Goal: Transaction & Acquisition: Purchase product/service

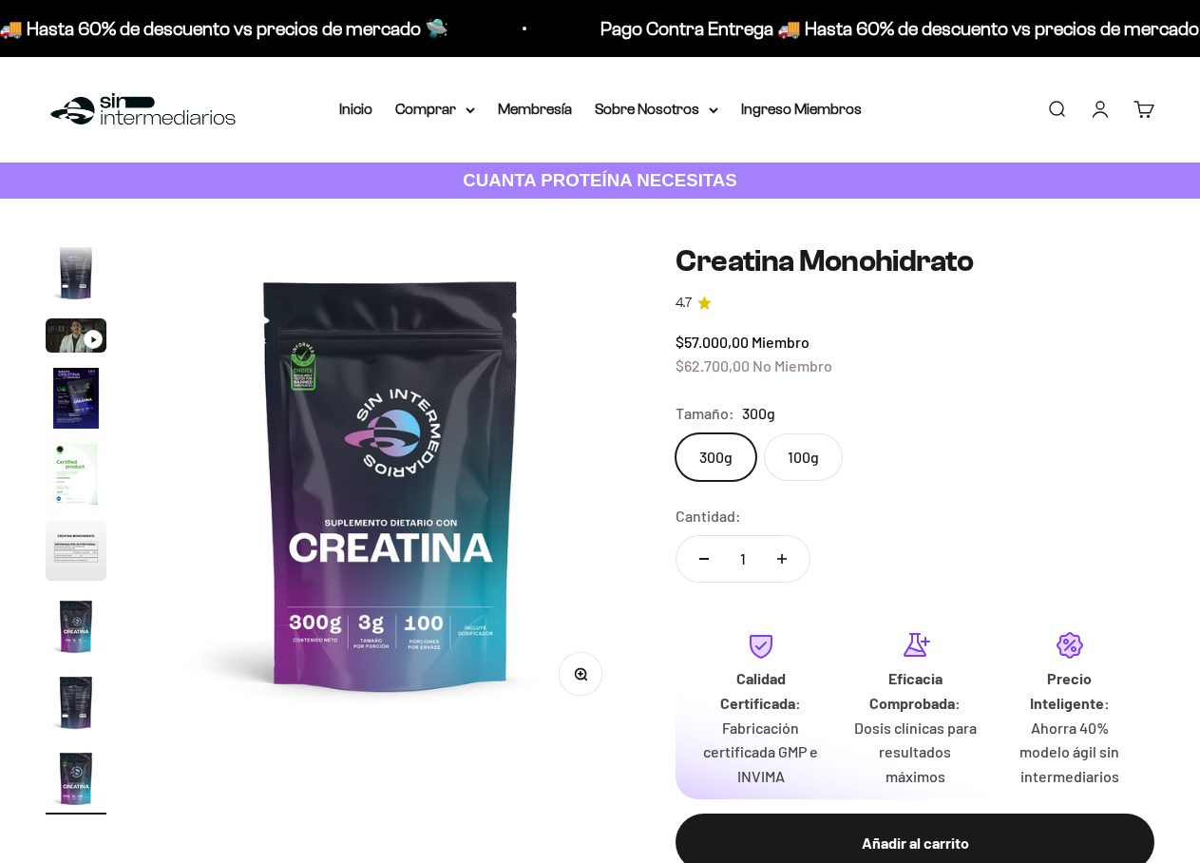
scroll to position [0, 3917]
click at [950, 63] on div "Menú Buscar Inicio Comprar Proteínas Ver Todos Whey Iso Vegan Pancakes Pre-Entr…" at bounding box center [600, 109] width 1200 height 105
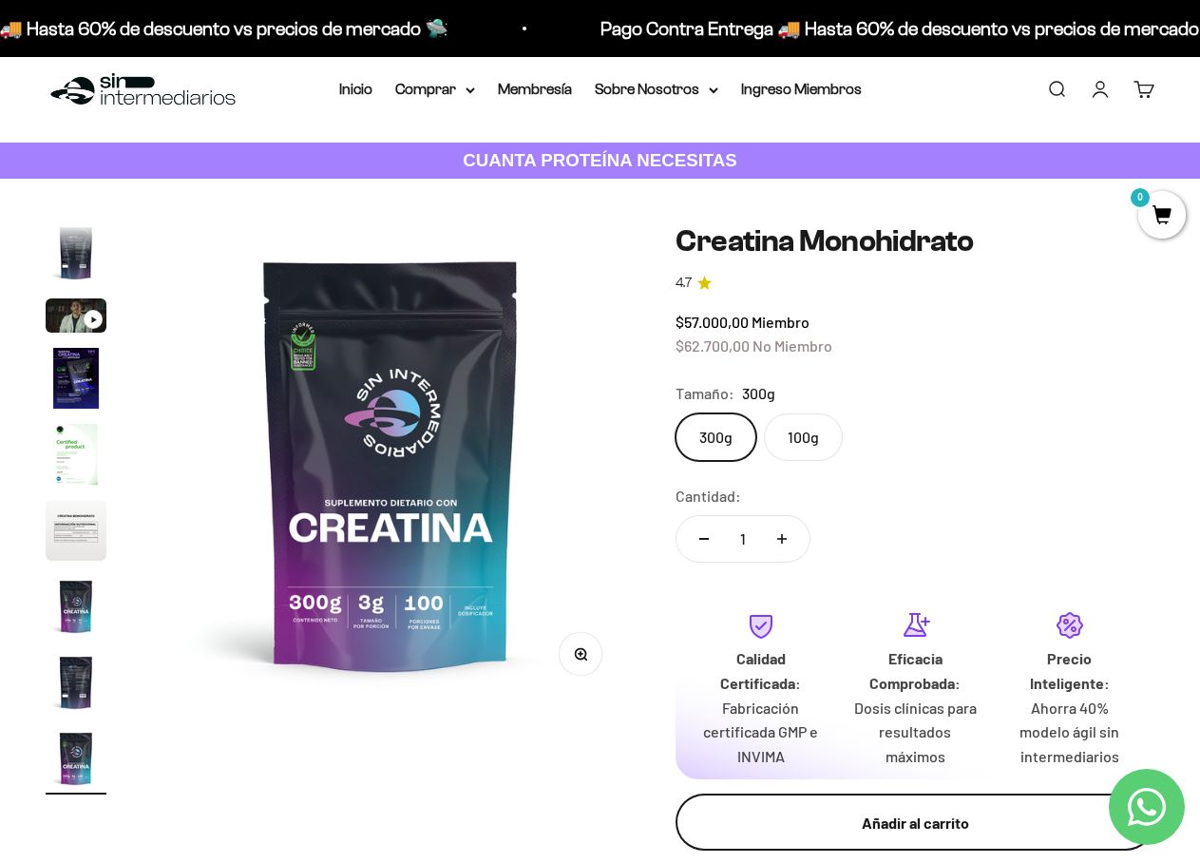
scroll to position [0, 0]
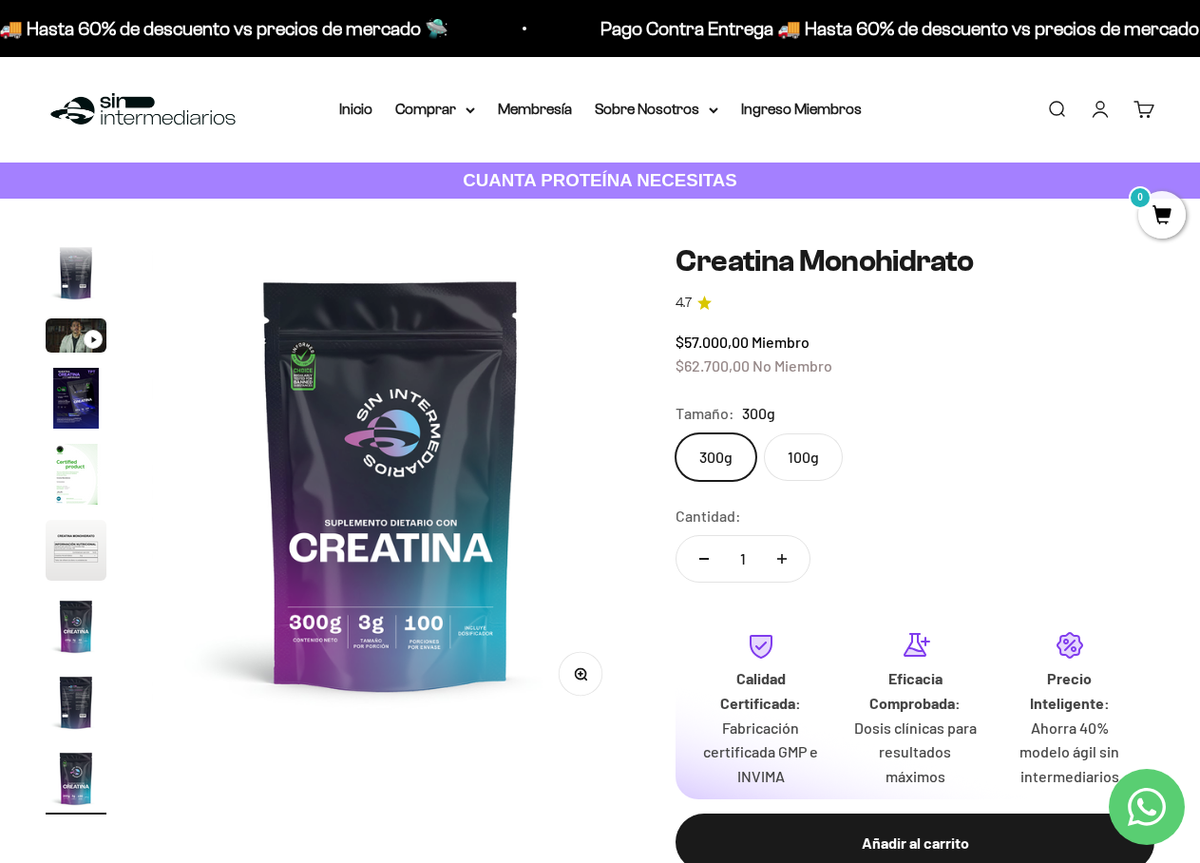
drag, startPoint x: 964, startPoint y: 77, endPoint x: 944, endPoint y: 77, distance: 19.9
click at [944, 77] on div "Menú Buscar Inicio Comprar Proteínas Ver Todos Whey Iso Vegan Pancakes Pre-Entr…" at bounding box center [600, 109] width 1200 height 105
drag, startPoint x: 977, startPoint y: 81, endPoint x: 965, endPoint y: 79, distance: 12.5
click at [965, 79] on div "Menú Buscar Inicio Comprar Proteínas Ver Todos Whey Iso Vegan Pancakes Pre-Entr…" at bounding box center [600, 109] width 1200 height 105
drag, startPoint x: 972, startPoint y: 73, endPoint x: 957, endPoint y: 70, distance: 14.5
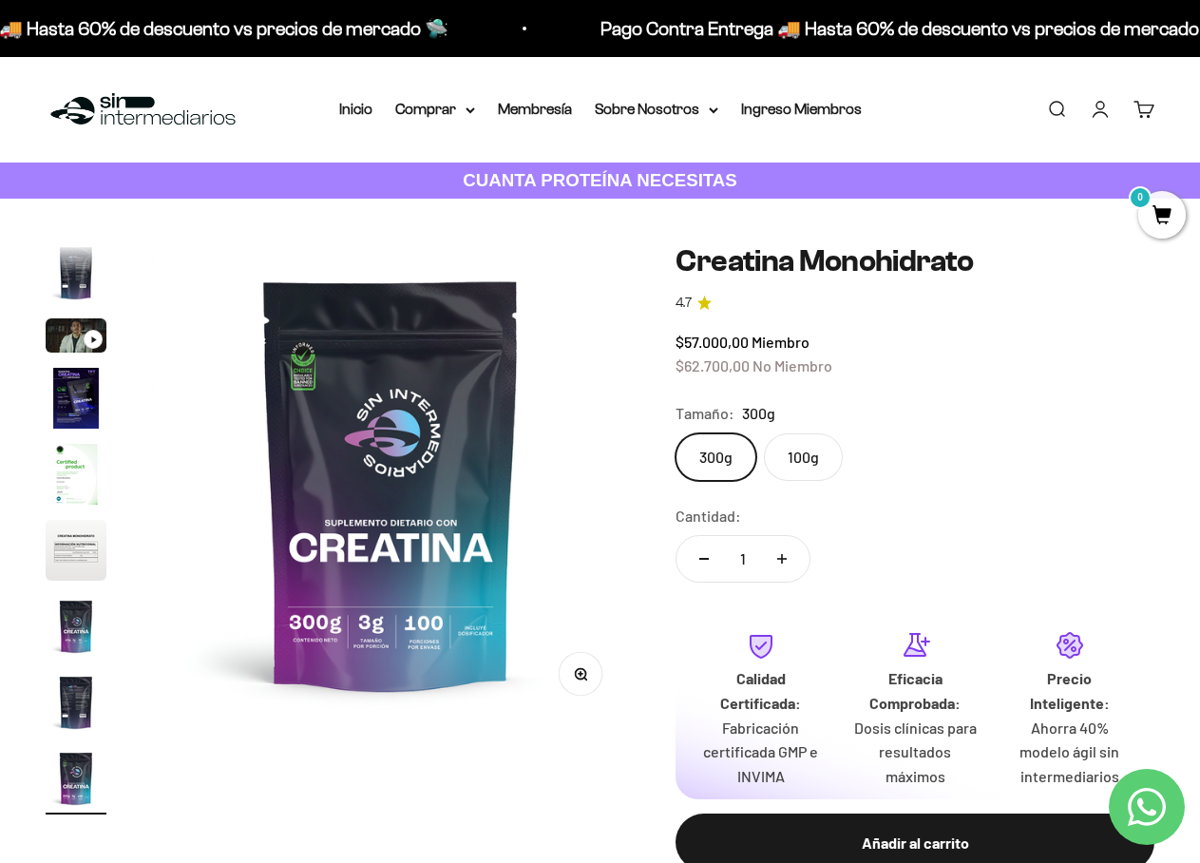
click at [957, 70] on div "Menú Buscar Inicio Comprar Proteínas Ver Todos Whey Iso Vegan Pancakes Pre-Entr…" at bounding box center [600, 109] width 1200 height 105
drag, startPoint x: 983, startPoint y: 69, endPoint x: 936, endPoint y: 73, distance: 47.6
click at [936, 73] on div "Menú Buscar Inicio Comprar Proteínas Ver Todos Whey Iso Vegan Pancakes Pre-Entr…" at bounding box center [600, 109] width 1200 height 105
drag, startPoint x: 980, startPoint y: 73, endPoint x: 957, endPoint y: 70, distance: 23.0
click at [957, 70] on div "Menú Buscar Inicio Comprar Proteínas Ver Todos Whey Iso Vegan Pancakes Pre-Entr…" at bounding box center [600, 109] width 1200 height 105
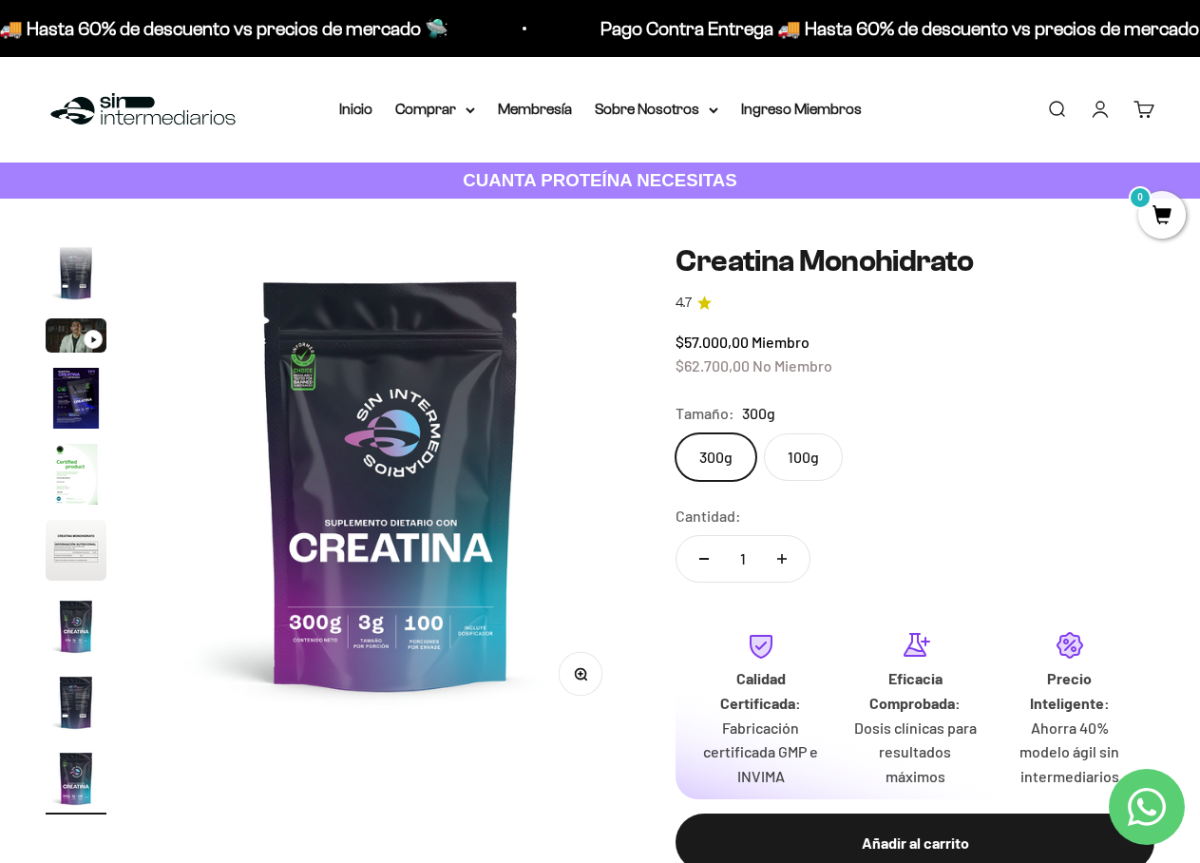
click at [996, 68] on div "Menú Buscar Inicio Comprar Proteínas Ver Todos Whey Iso Vegan Pancakes Pre-Entr…" at bounding box center [600, 109] width 1200 height 105
drag, startPoint x: 1014, startPoint y: 66, endPoint x: 1000, endPoint y: 66, distance: 14.2
drag, startPoint x: 1000, startPoint y: 66, endPoint x: 987, endPoint y: 66, distance: 13.3
click at [987, 66] on div "Menú Buscar Inicio Comprar Proteínas Ver Todos Whey Iso Vegan Pancakes Pre-Entr…" at bounding box center [600, 109] width 1200 height 105
drag, startPoint x: 999, startPoint y: 71, endPoint x: 968, endPoint y: 72, distance: 31.4
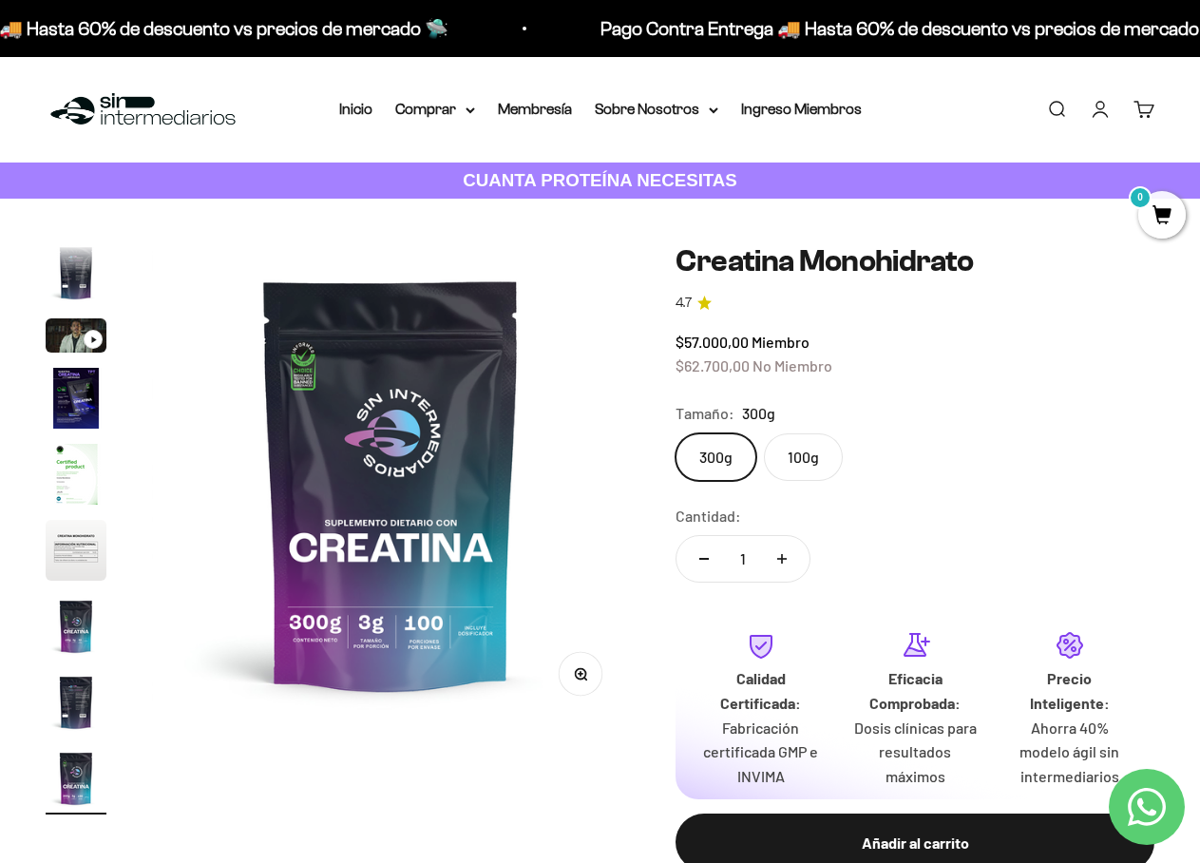
click at [968, 72] on div "Menú Buscar Inicio Comprar Proteínas Ver Todos Whey Iso Vegan Pancakes Pre-Entr…" at bounding box center [600, 109] width 1200 height 105
click at [978, 73] on div "Menú Buscar Inicio Comprar Proteínas Ver Todos Whey Iso Vegan Pancakes Pre-Entr…" at bounding box center [600, 109] width 1200 height 105
drag, startPoint x: 995, startPoint y: 73, endPoint x: 983, endPoint y: 74, distance: 11.4
drag, startPoint x: 983, startPoint y: 74, endPoint x: 969, endPoint y: 76, distance: 14.4
click at [969, 76] on div "Menú Buscar Inicio Comprar Proteínas Ver Todos Whey Iso Vegan Pancakes Pre-Entr…" at bounding box center [600, 109] width 1200 height 105
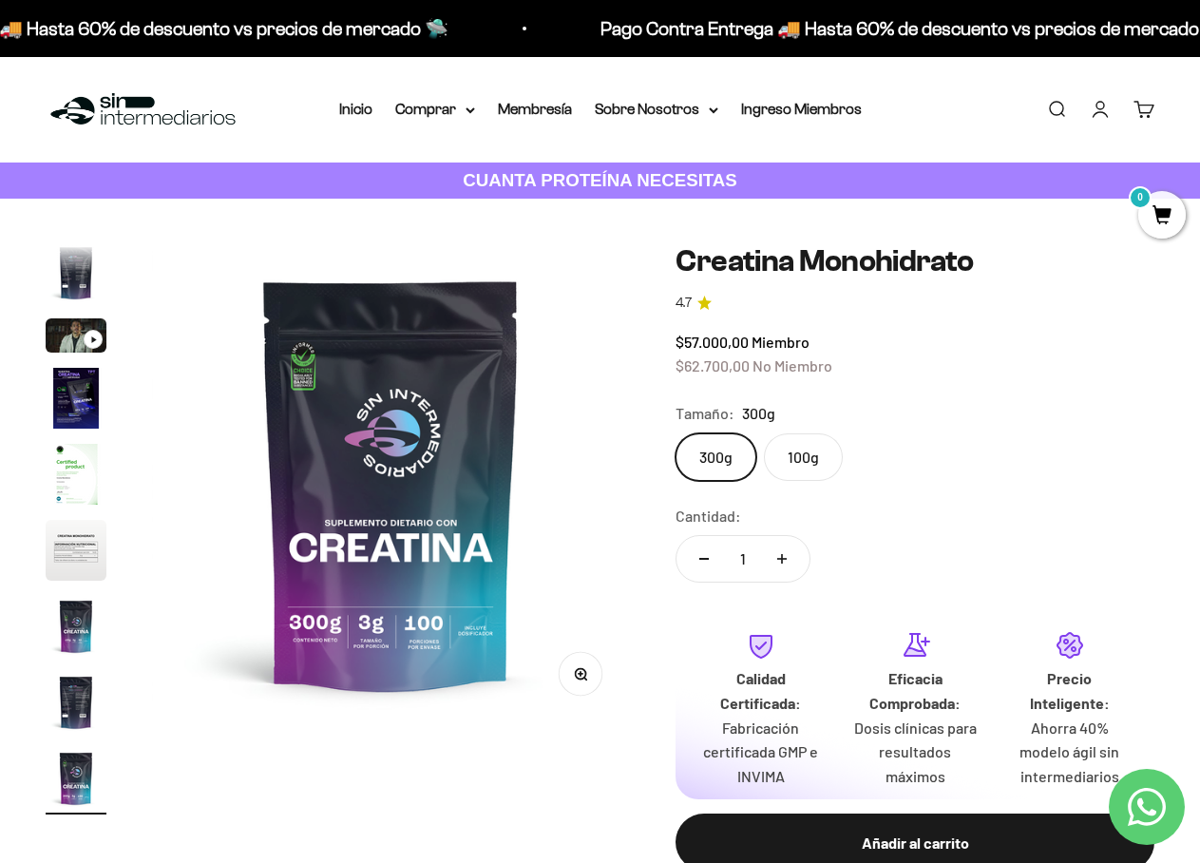
drag, startPoint x: 969, startPoint y: 76, endPoint x: 956, endPoint y: 78, distance: 13.4
drag, startPoint x: 956, startPoint y: 78, endPoint x: 856, endPoint y: 143, distance: 119.3
click at [940, 78] on div "Menú Buscar Inicio Comprar Proteínas Ver Todos Whey Iso Vegan Pancakes Pre-Entr…" at bounding box center [600, 109] width 1200 height 105
click at [440, 444] on img at bounding box center [391, 483] width 478 height 478
click at [603, 75] on div "Menú Buscar Inicio Comprar Proteínas Ver Todos Whey Iso Vegan Pancakes Pre-Entr…" at bounding box center [600, 109] width 1200 height 105
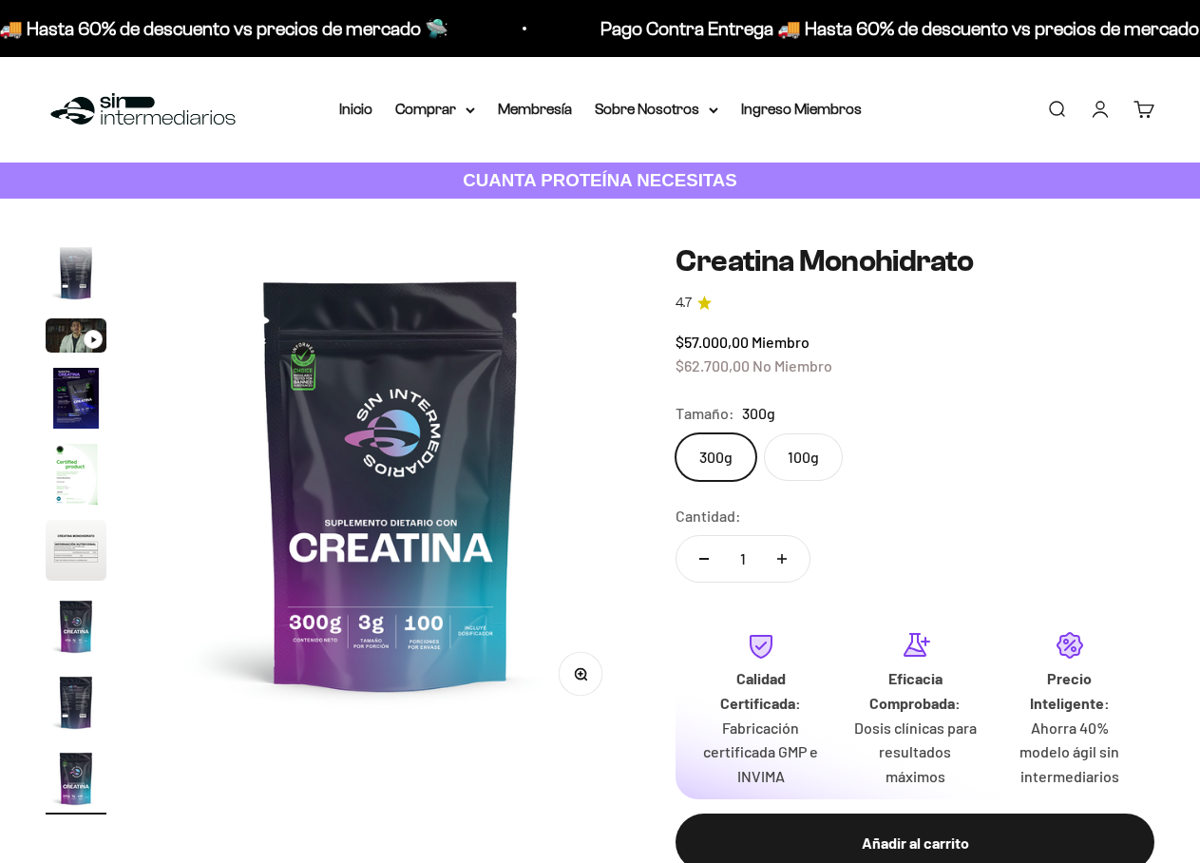
scroll to position [0, 3917]
click at [807, 458] on label "100g" at bounding box center [803, 456] width 79 height 47
click at [675, 433] on input "100g" at bounding box center [674, 432] width 1 height 1
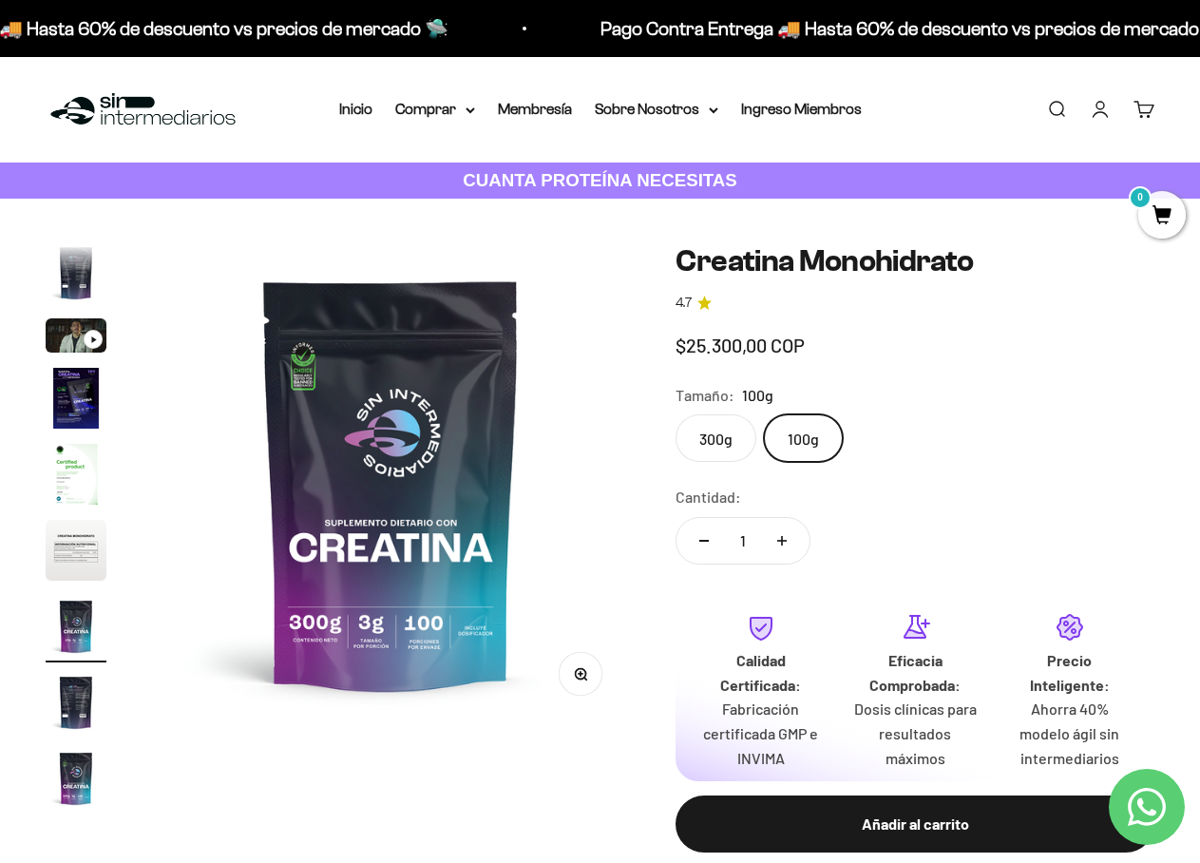
scroll to position [0, 2938]
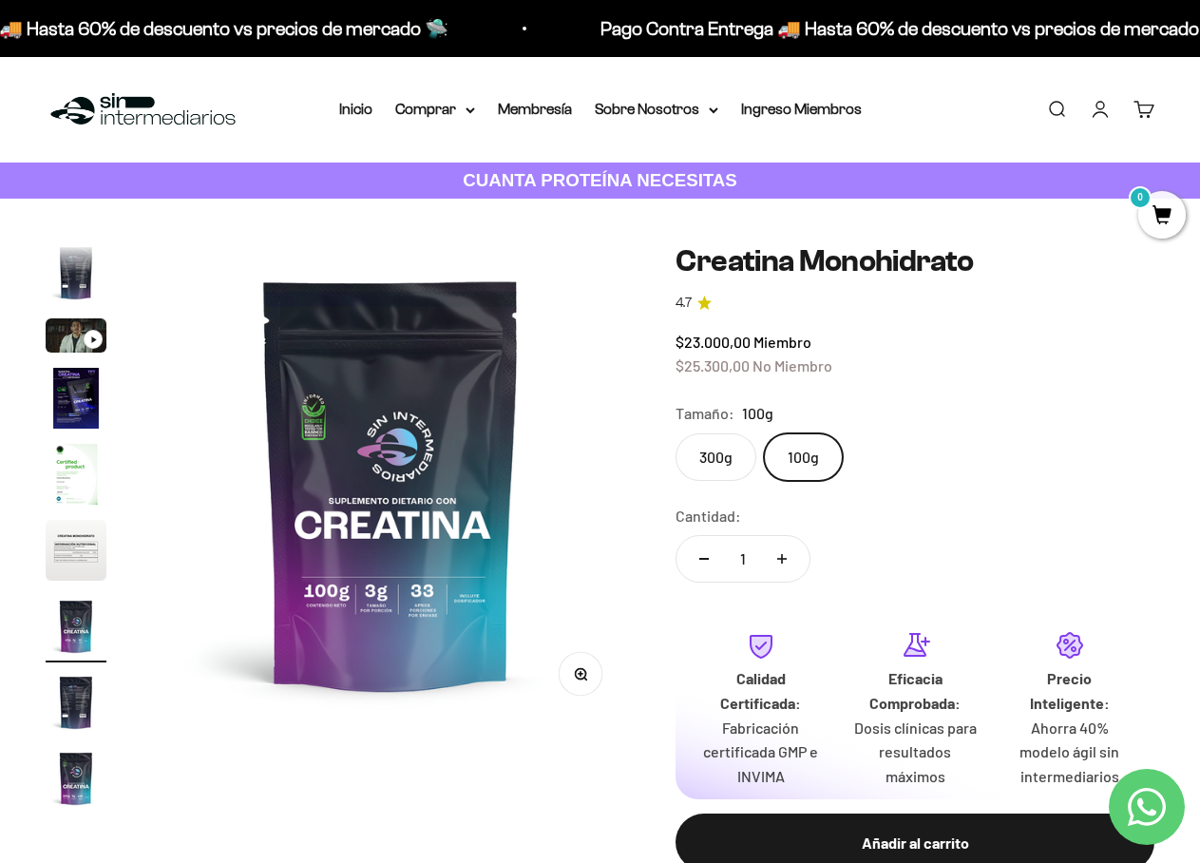
click at [726, 449] on label "300g" at bounding box center [715, 456] width 81 height 47
click at [675, 433] on input "300g" at bounding box center [674, 432] width 1 height 1
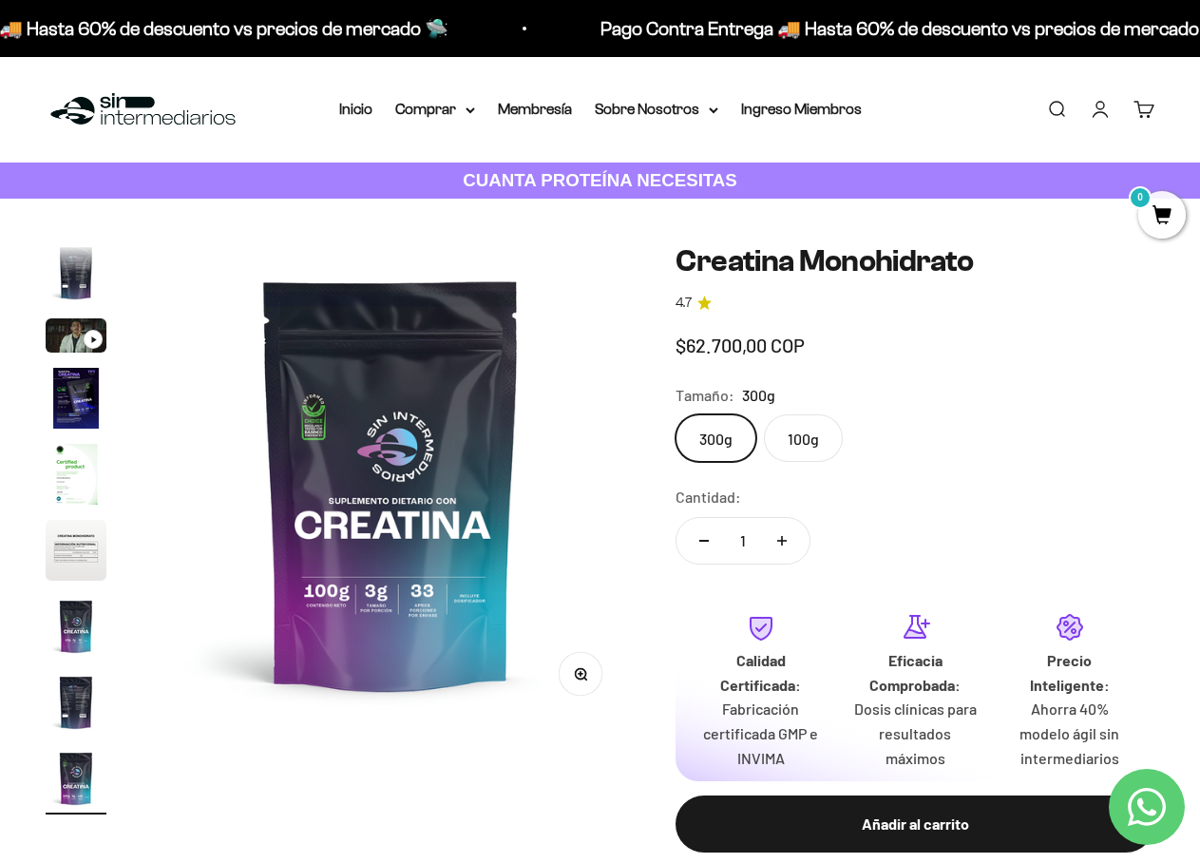
scroll to position [0, 3917]
